Goal: Transaction & Acquisition: Purchase product/service

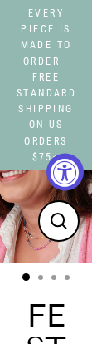
select select "3"
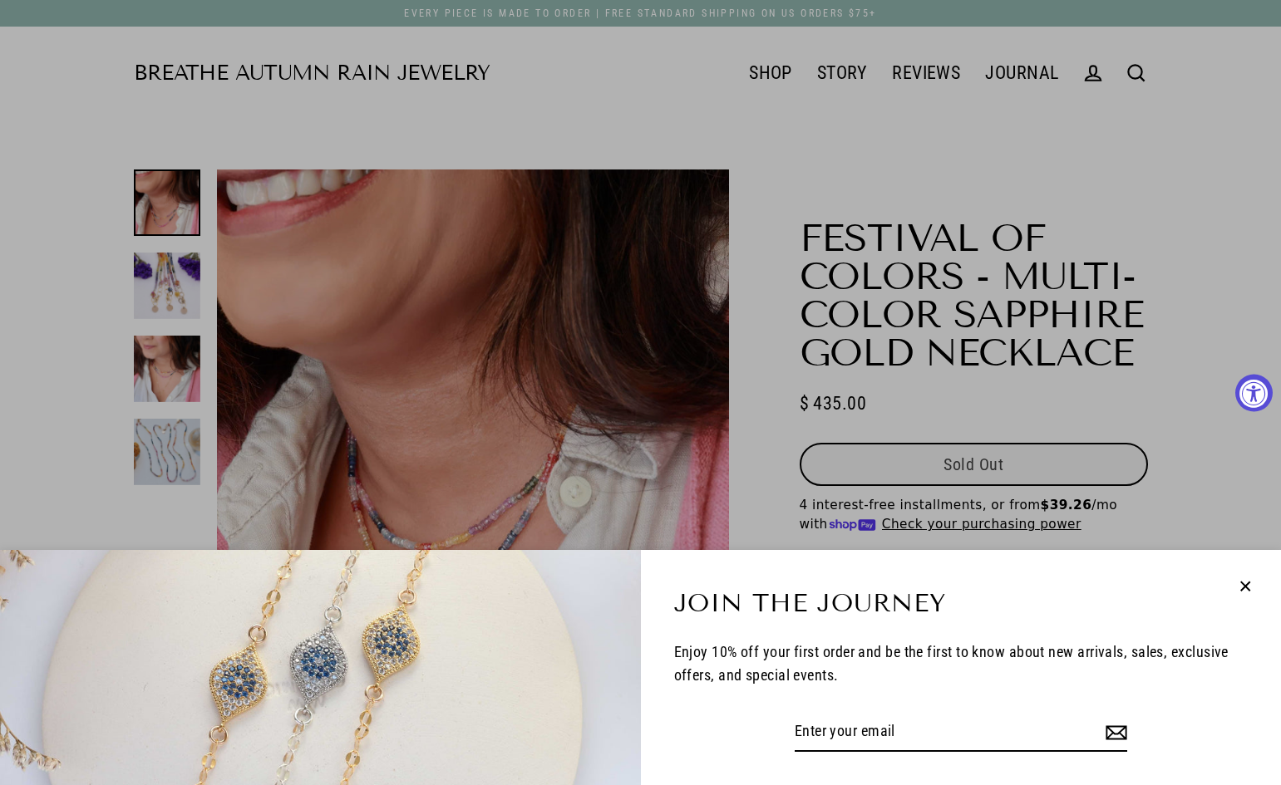
click at [91, 343] on div "Join the Journey Enjoy 10% off your first order and be the first to know about …" at bounding box center [640, 392] width 1281 height 785
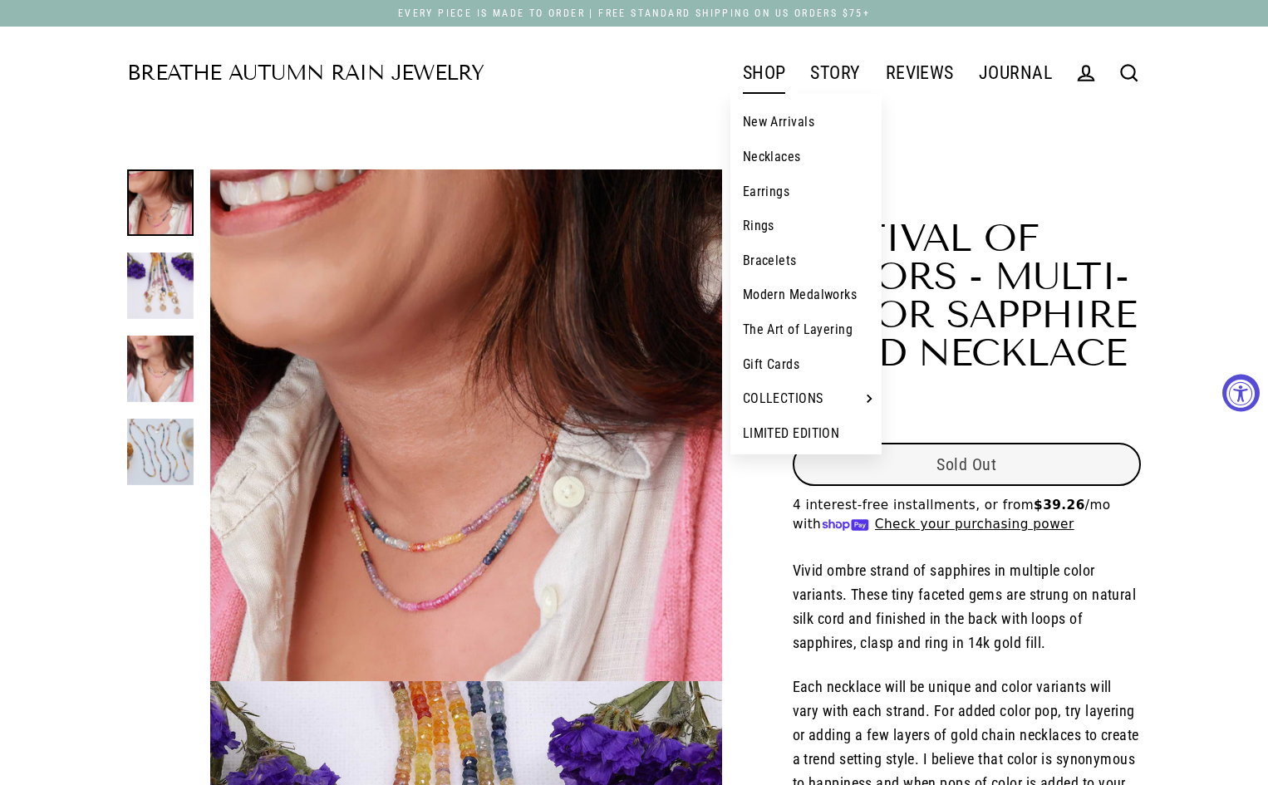
click at [91, 84] on link "SHOP" at bounding box center [765, 73] width 68 height 42
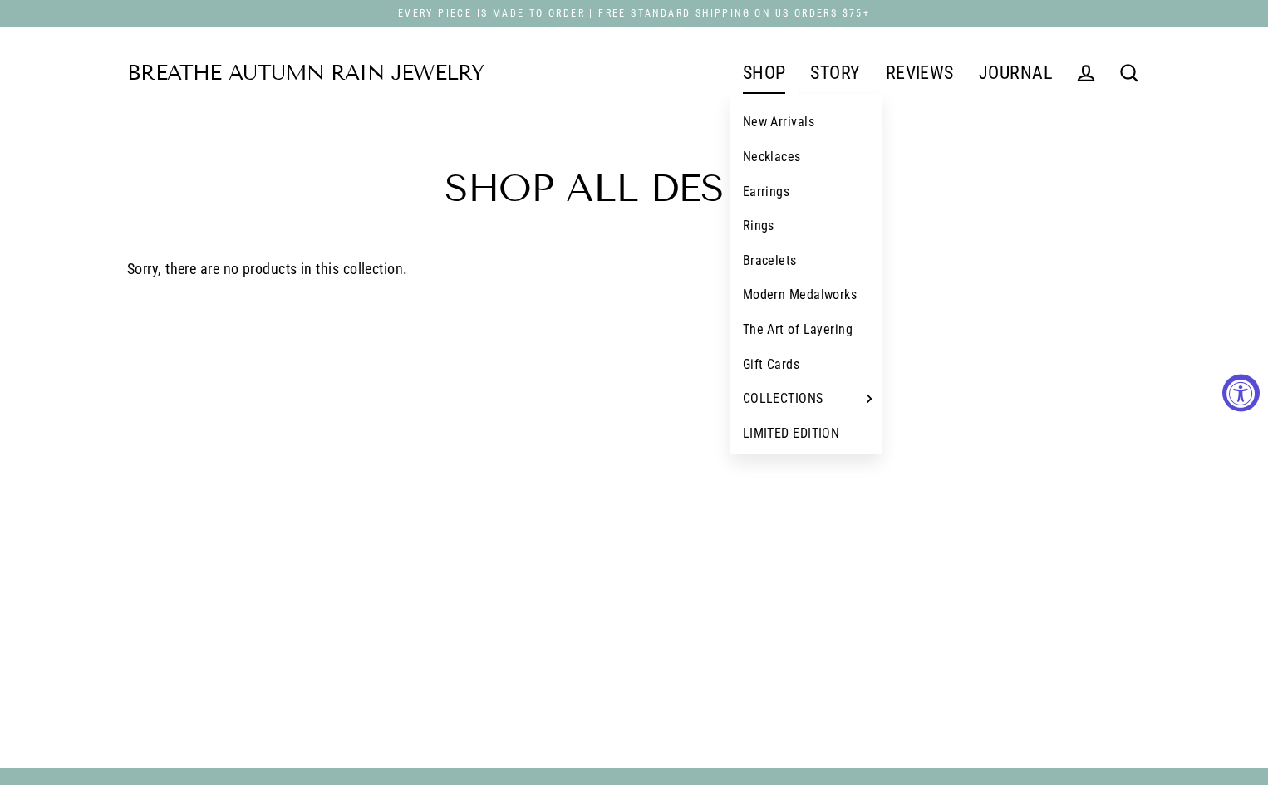
click at [774, 126] on link "New Arrivals" at bounding box center [807, 122] width 152 height 35
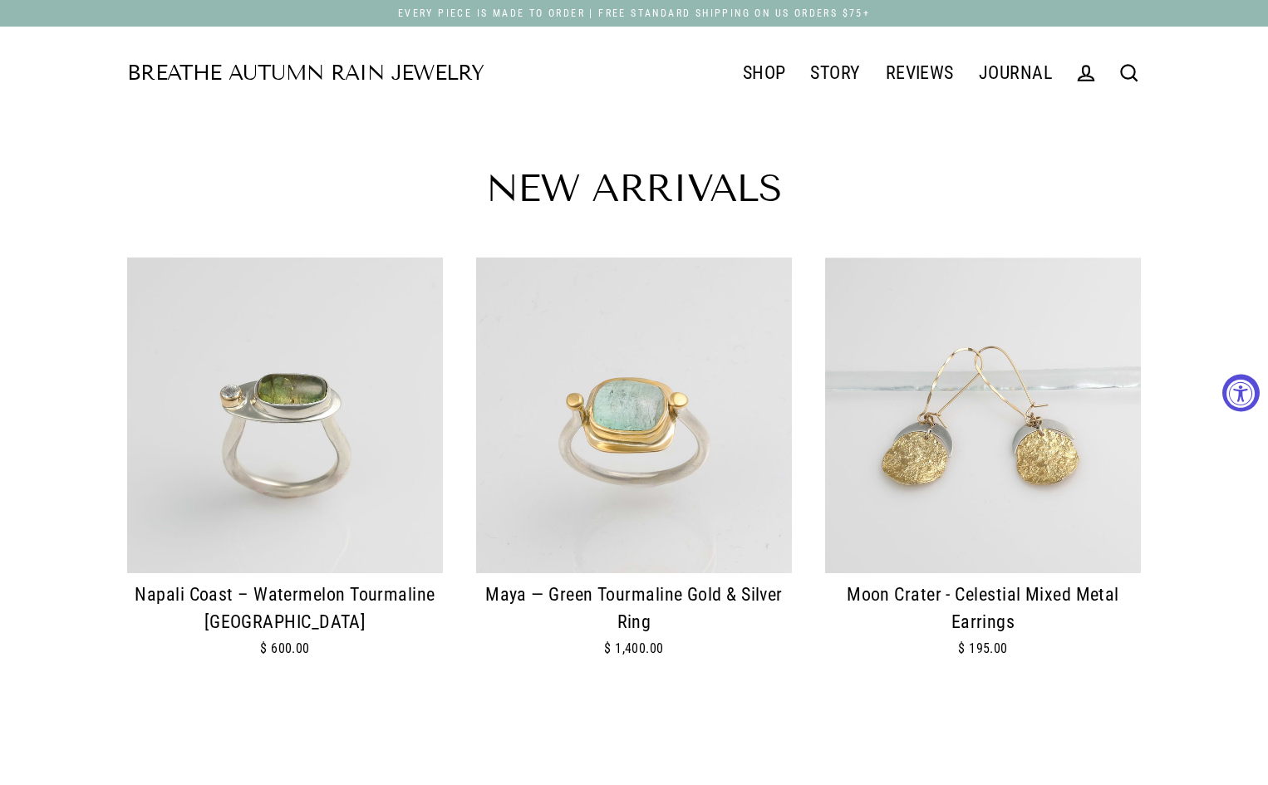
click at [690, 518] on img at bounding box center [634, 416] width 316 height 316
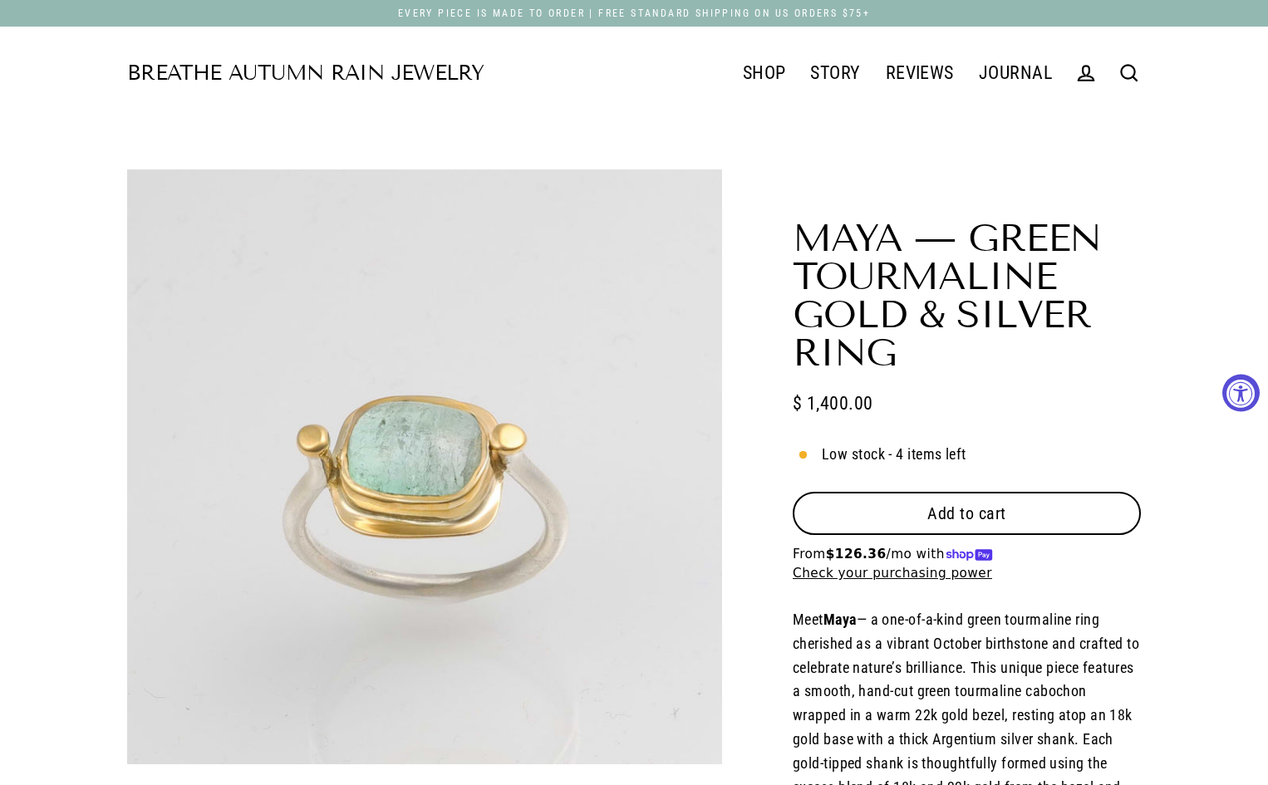
select select "3"
click at [1037, 529] on button "Add to cart" at bounding box center [967, 513] width 348 height 43
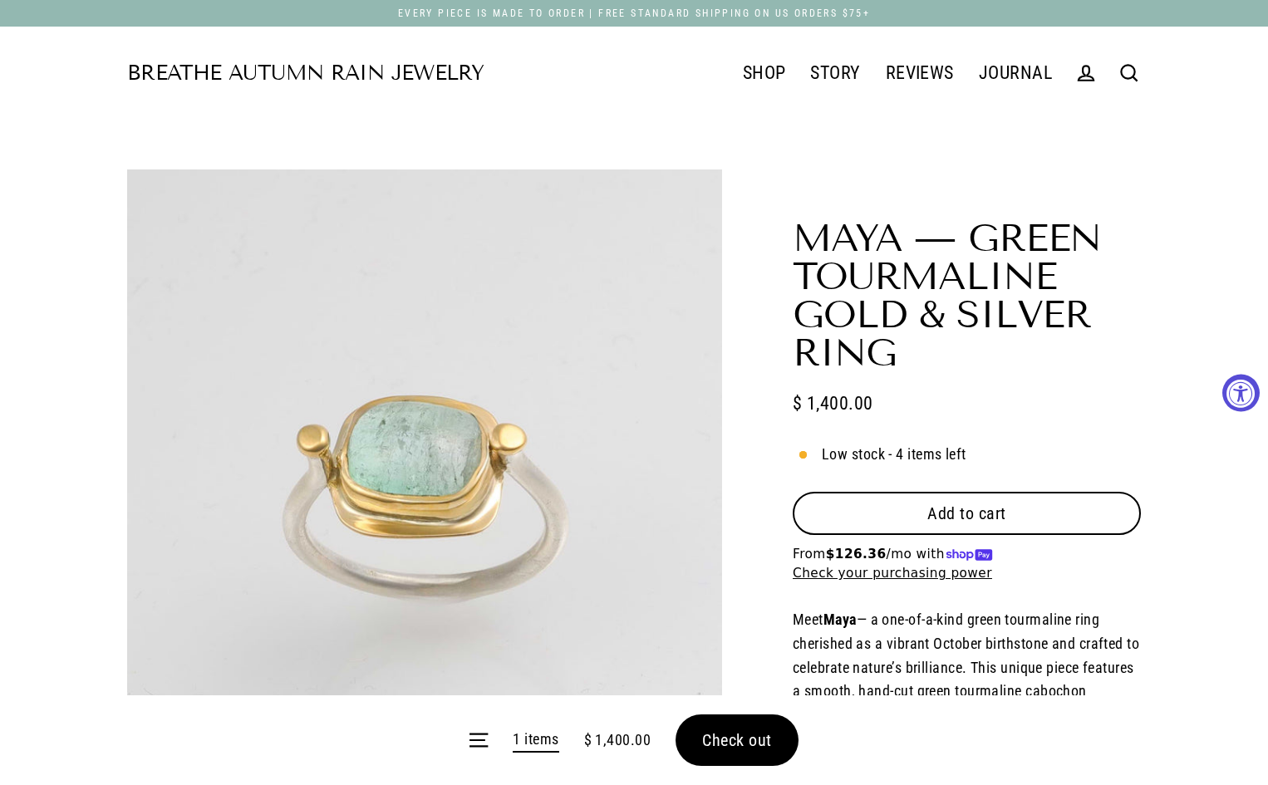
click at [720, 743] on form "Menu 1 items $ 1,400.00 Check out" at bounding box center [634, 741] width 1268 height 90
click at [742, 733] on span "Check out" at bounding box center [737, 741] width 70 height 20
